Goal: Navigation & Orientation: Find specific page/section

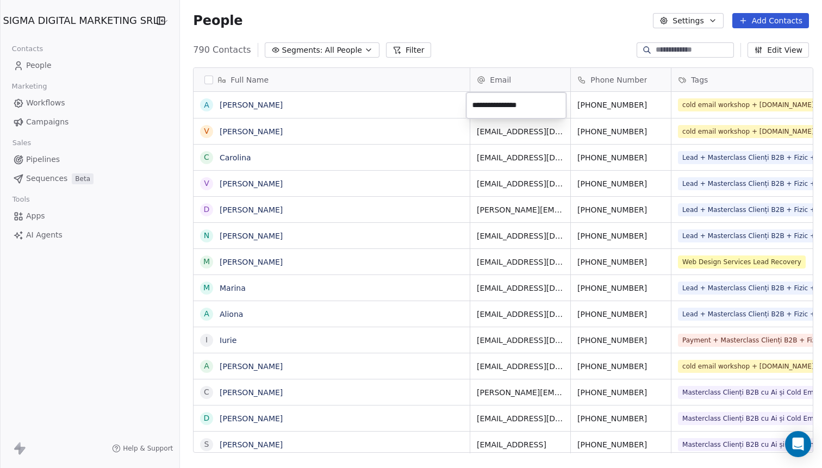
scroll to position [411, 646]
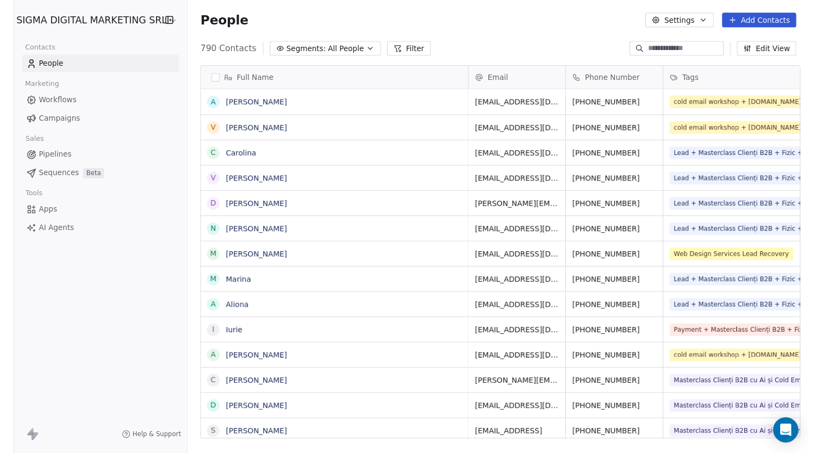
scroll to position [411, 646]
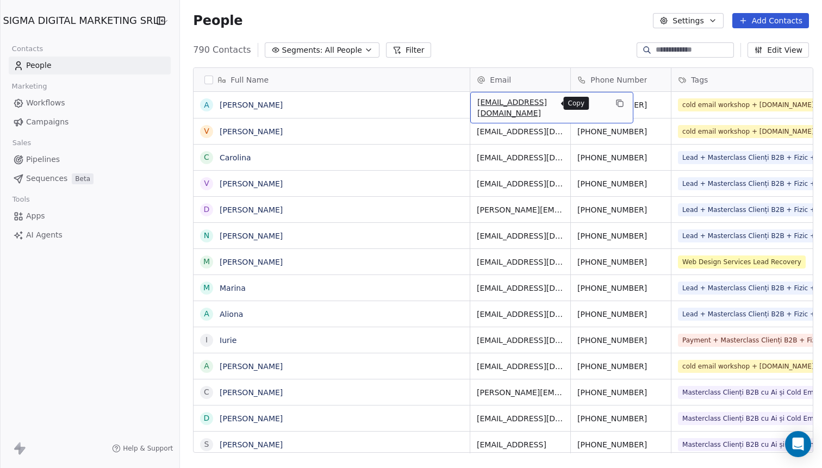
drag, startPoint x: 492, startPoint y: 105, endPoint x: 547, endPoint y: 105, distance: 54.4
